Goal: Task Accomplishment & Management: Manage account settings

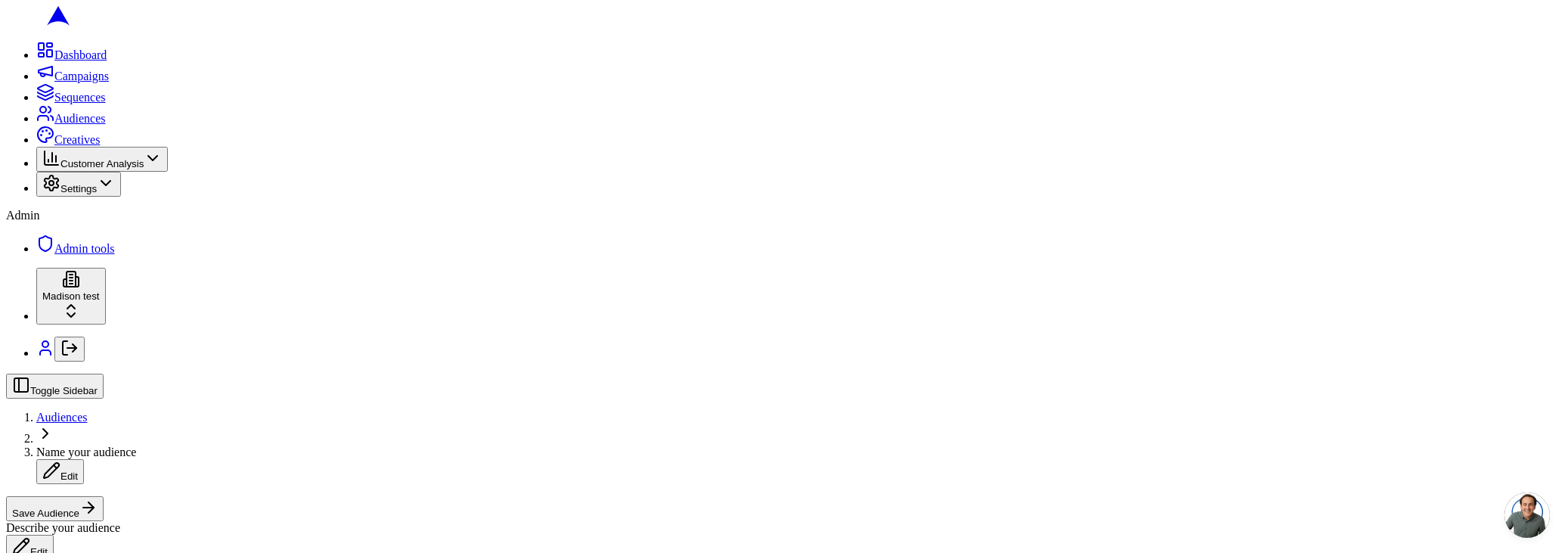
scroll to position [386, 0]
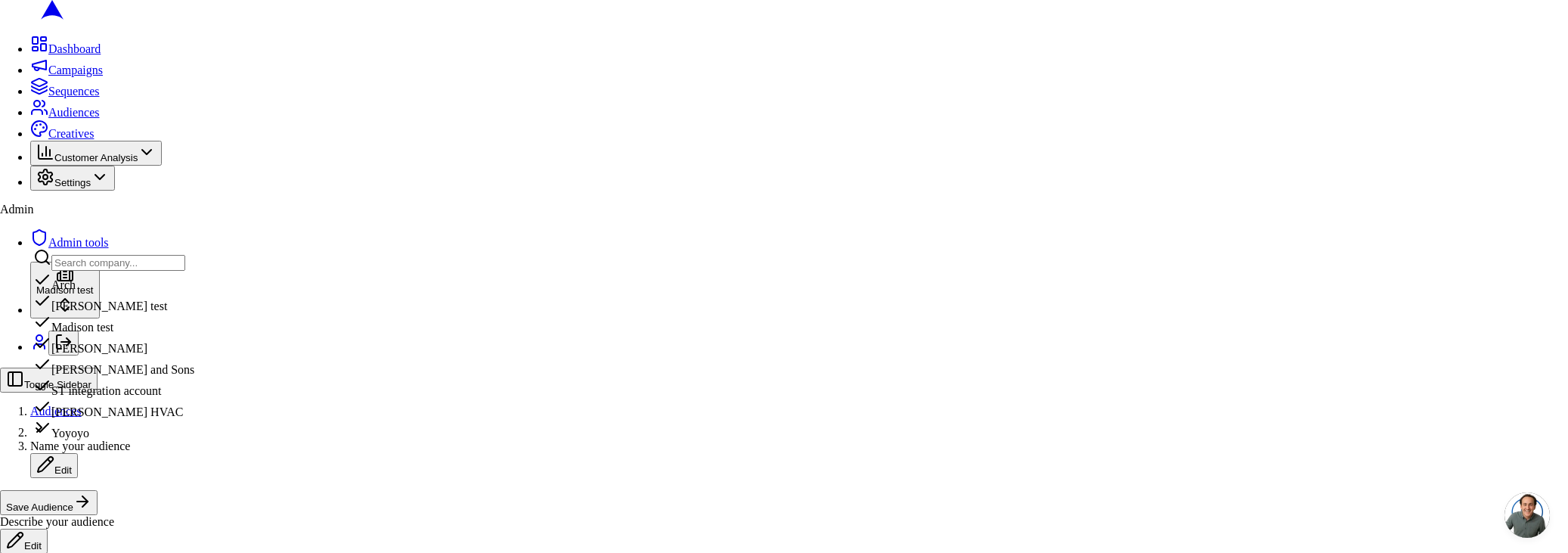
click at [123, 377] on div "Oliver and Sons" at bounding box center [114, 366] width 161 height 22
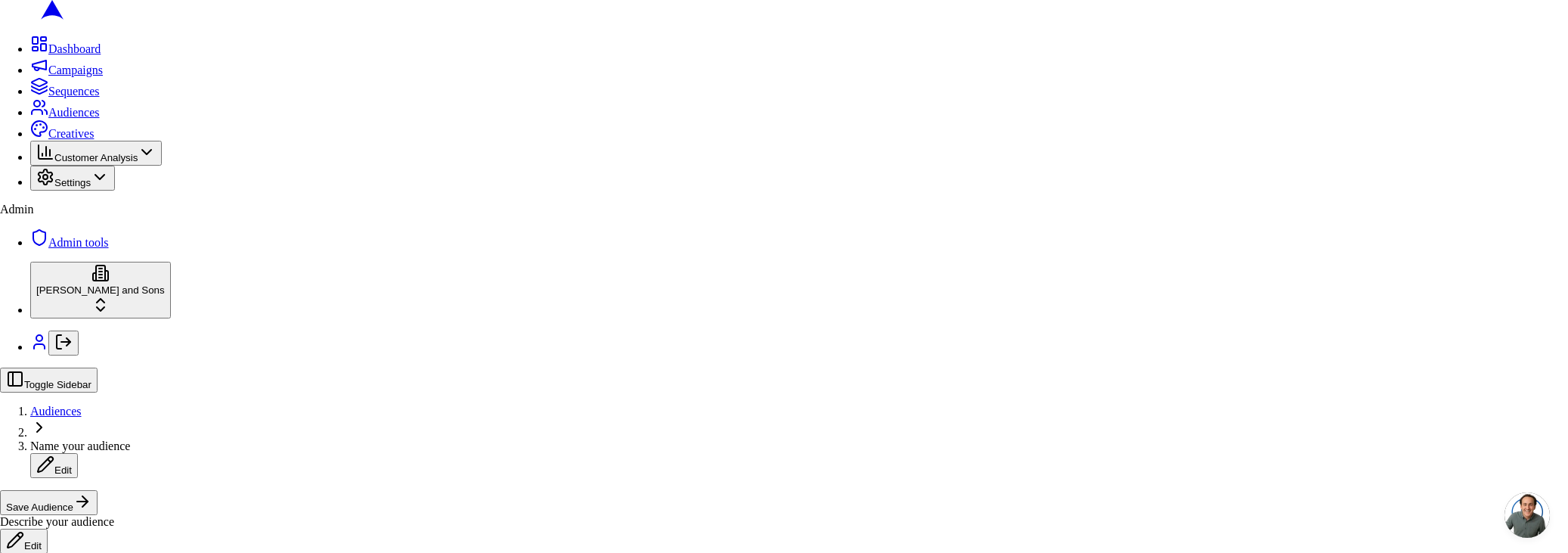
drag, startPoint x: 860, startPoint y: 395, endPoint x: 875, endPoint y: 420, distance: 29.2
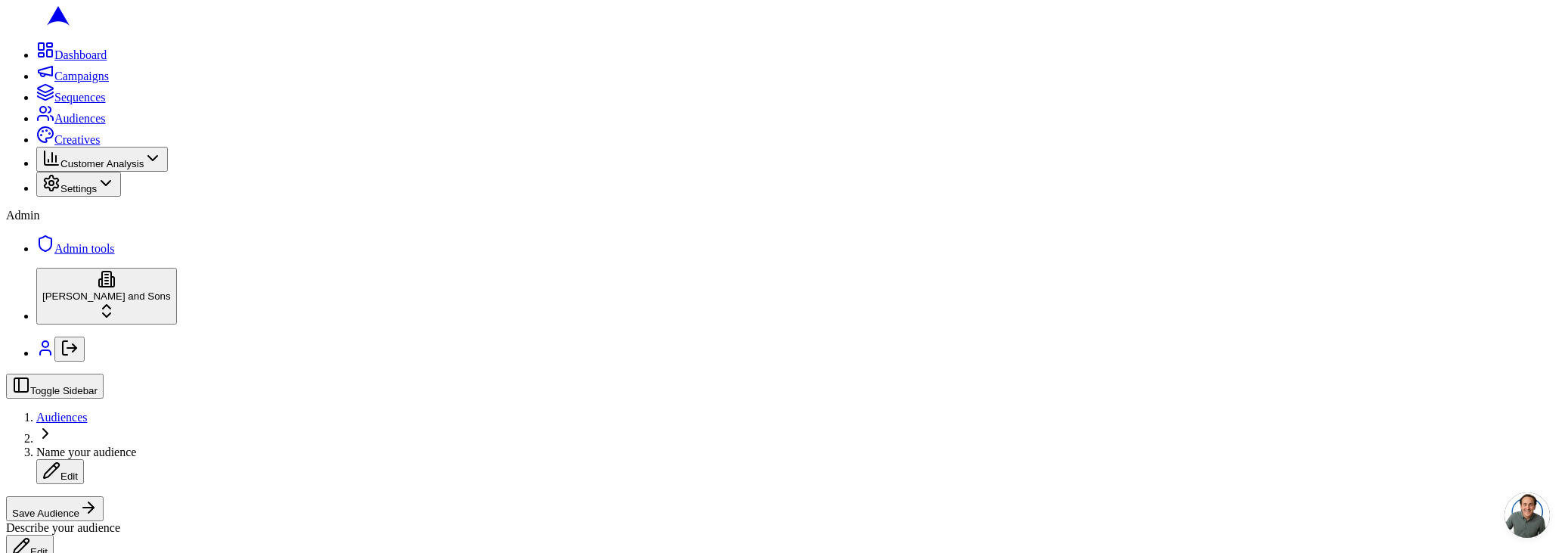
scroll to position [237, 0]
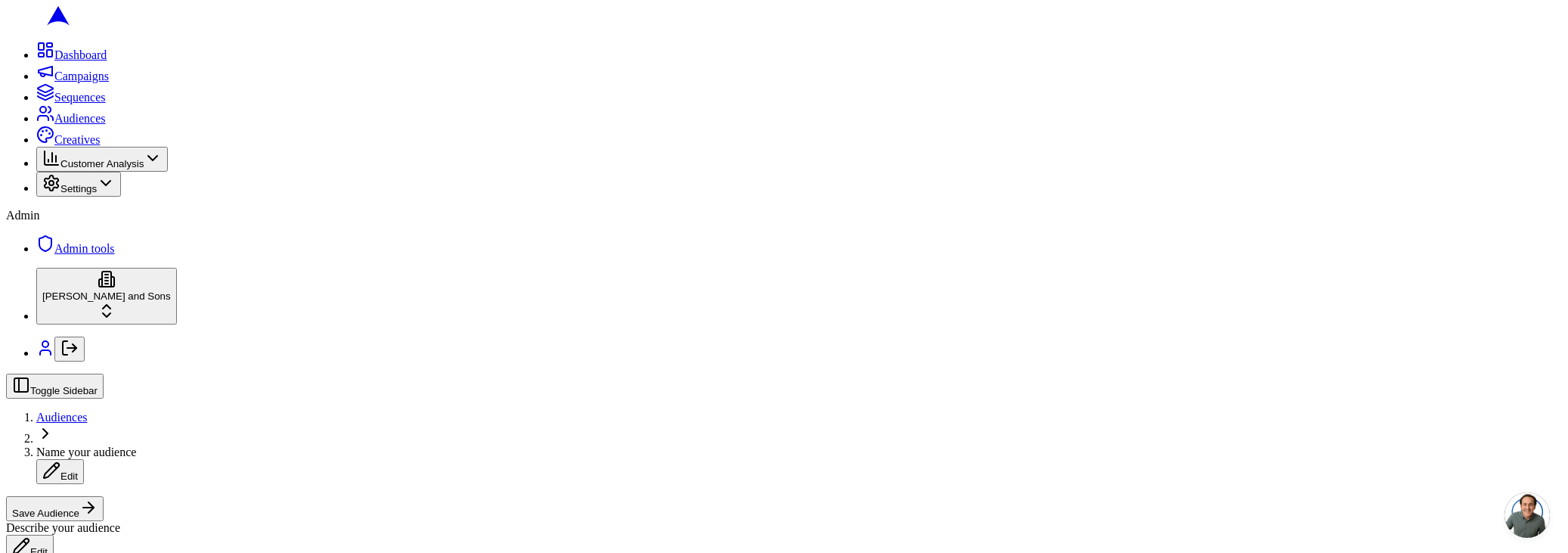
click at [88, 411] on span "Audiences" at bounding box center [62, 418] width 52 height 13
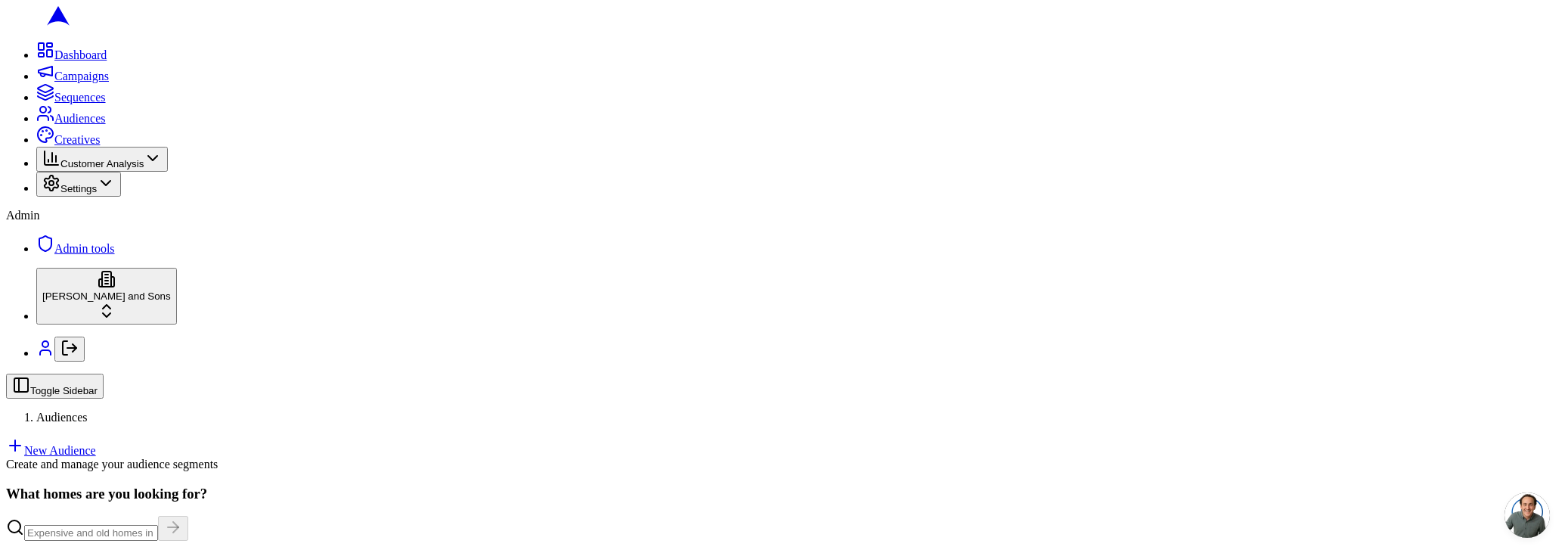
scroll to position [256, 0]
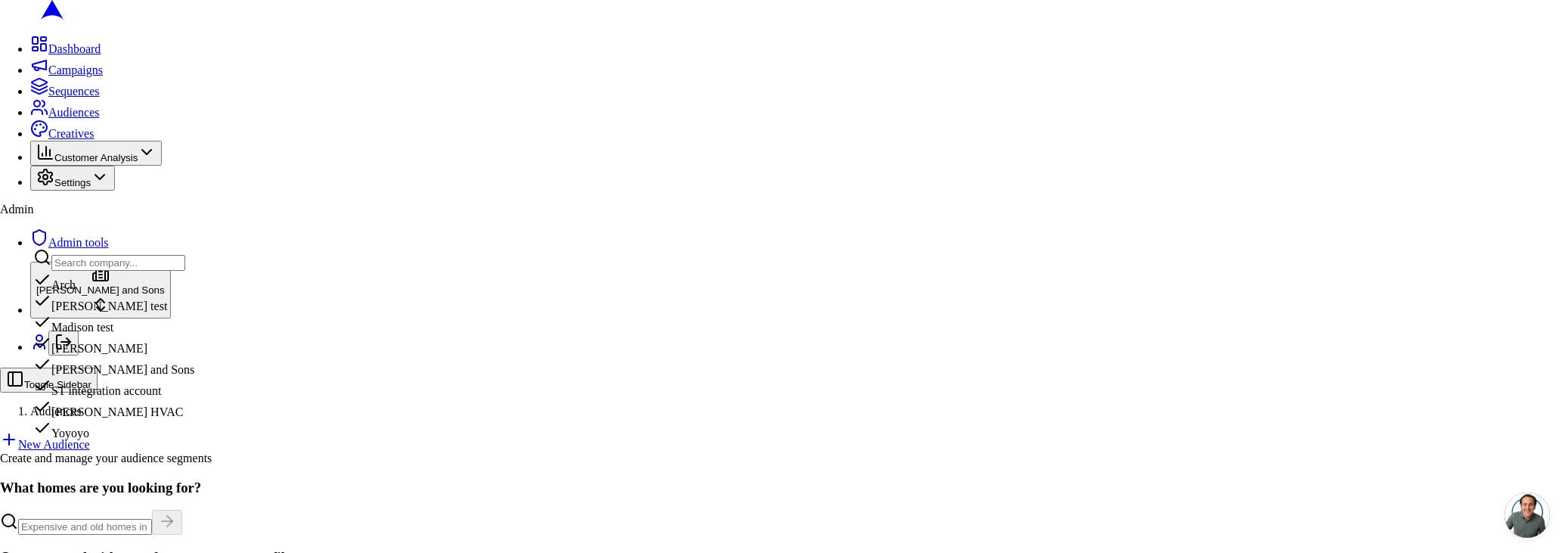
click at [91, 398] on div "ST integration account" at bounding box center [114, 387] width 161 height 22
click at [293, 115] on html "Dashboard Campaigns Sequences Audiences Creatives Customer Analysis Settings Ad…" at bounding box center [784, 390] width 1568 height 782
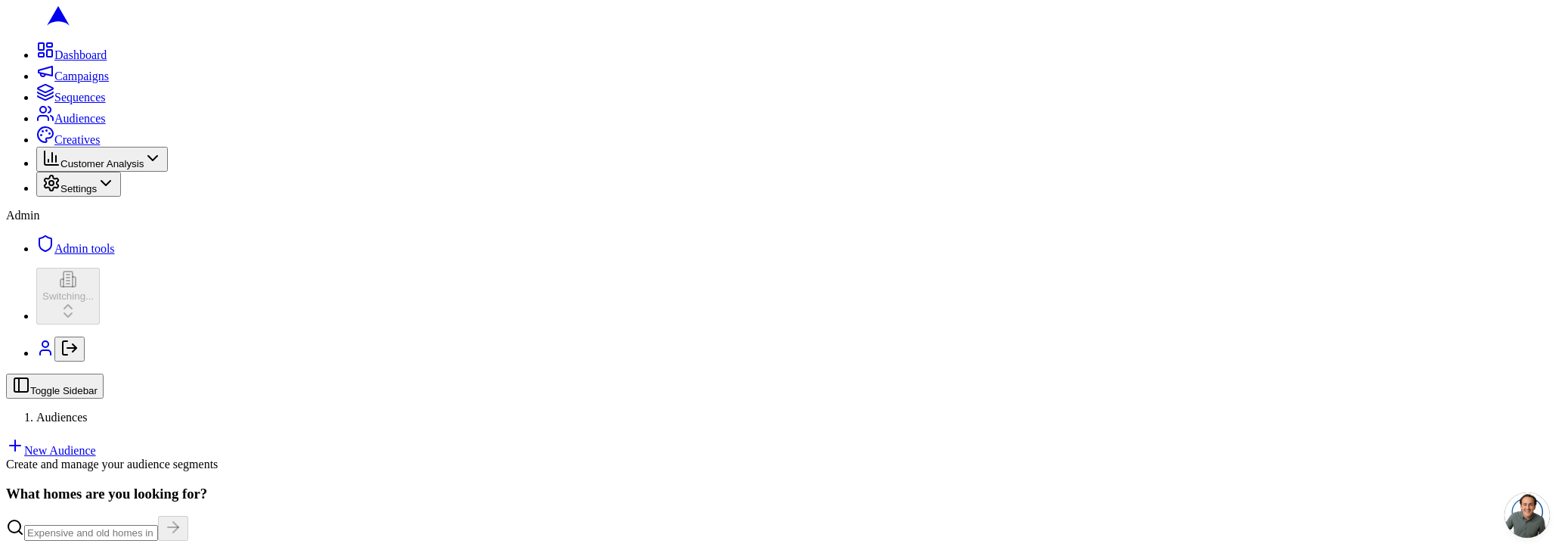
scroll to position [88, 0]
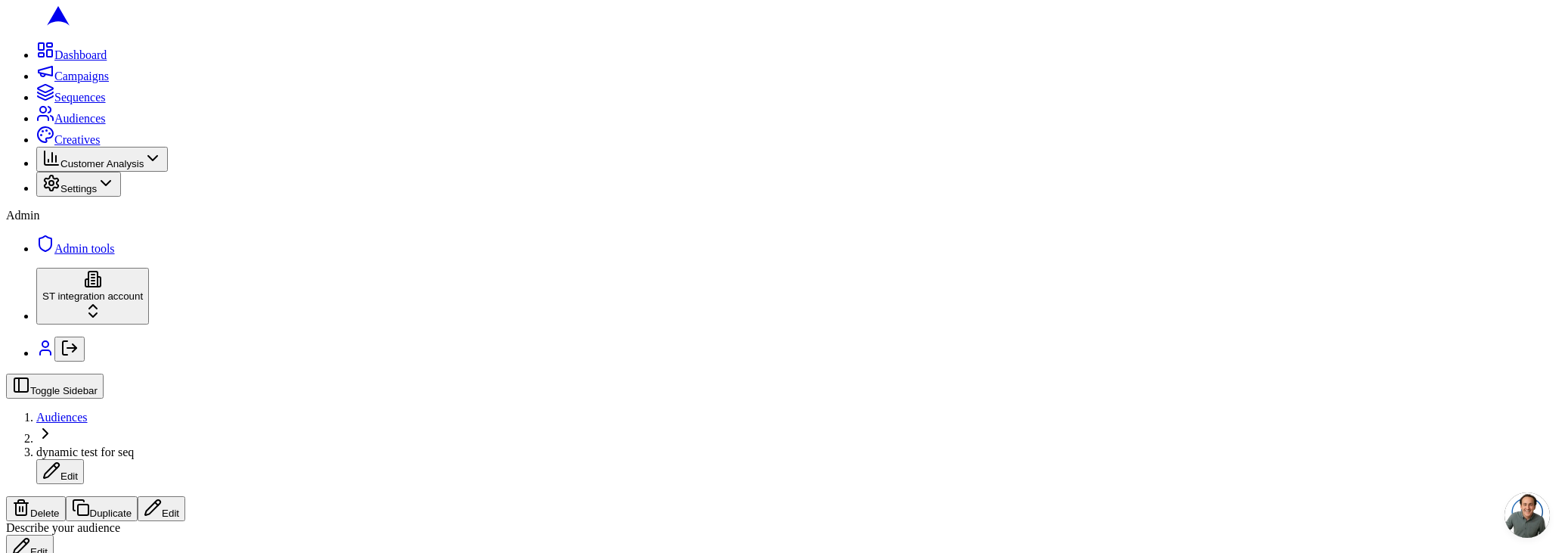
click at [186, 496] on button "Edit" at bounding box center [162, 508] width 48 height 25
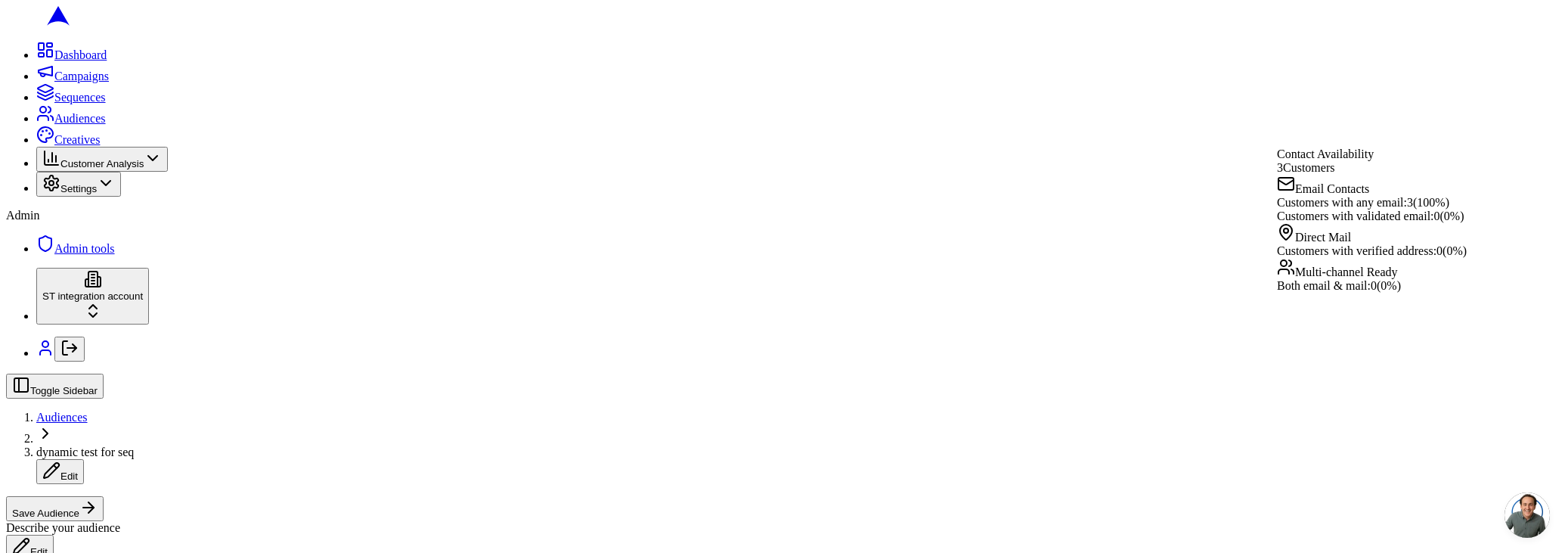
drag, startPoint x: 1249, startPoint y: 93, endPoint x: 1183, endPoint y: 111, distance: 68.4
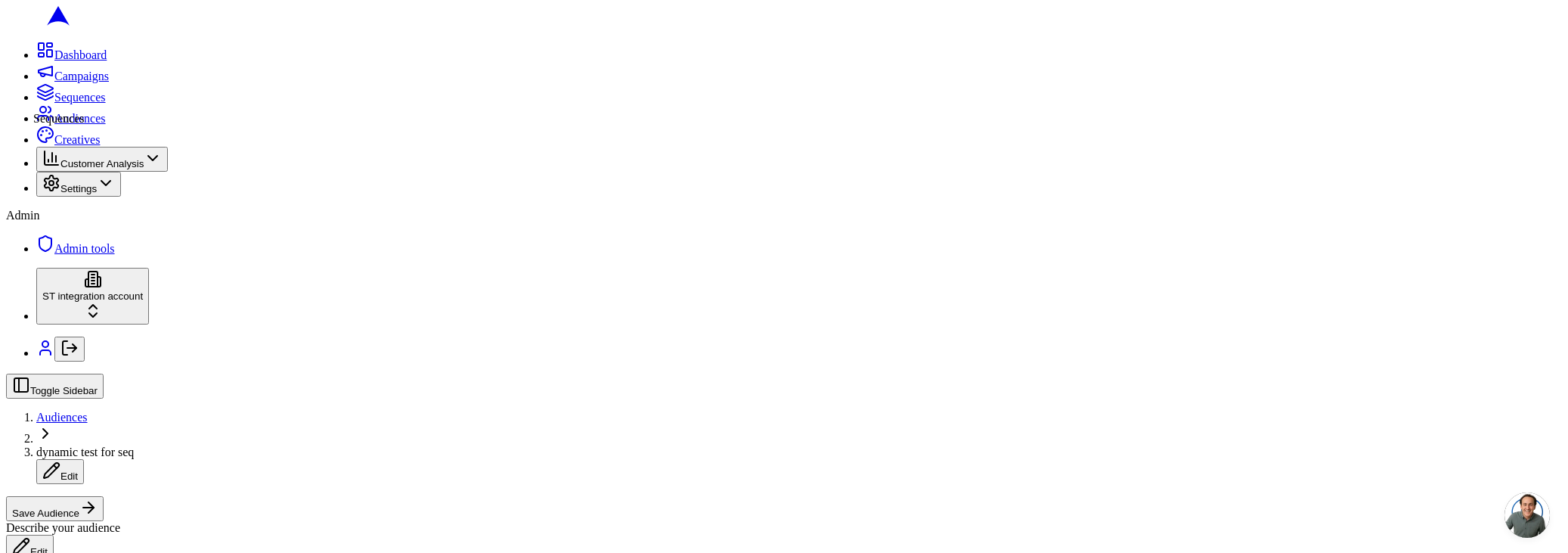
click at [37, 101] on icon at bounding box center [45, 92] width 18 height 18
